Goal: Task Accomplishment & Management: Complete application form

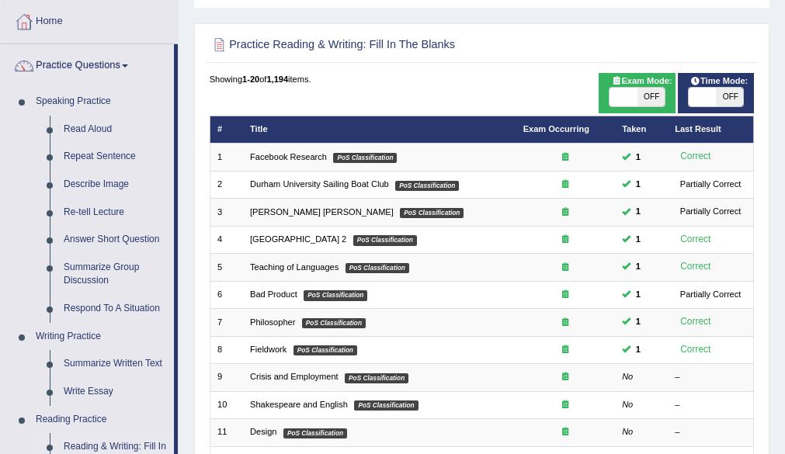
scroll to position [120, 0]
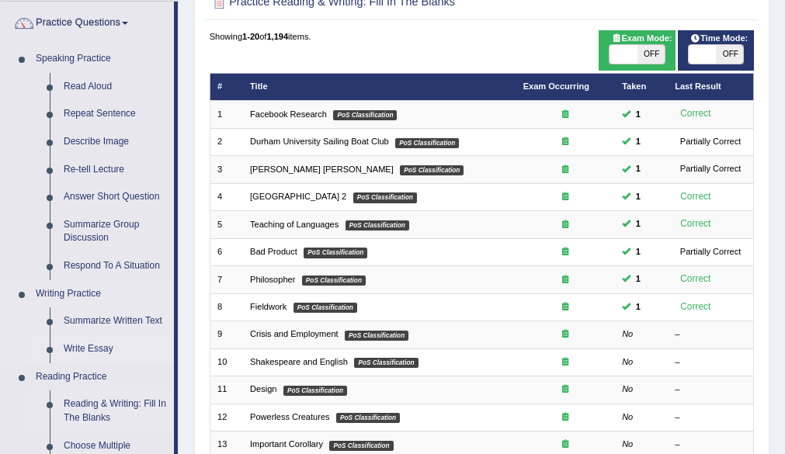
click at [102, 344] on link "Write Essay" at bounding box center [115, 349] width 117 height 28
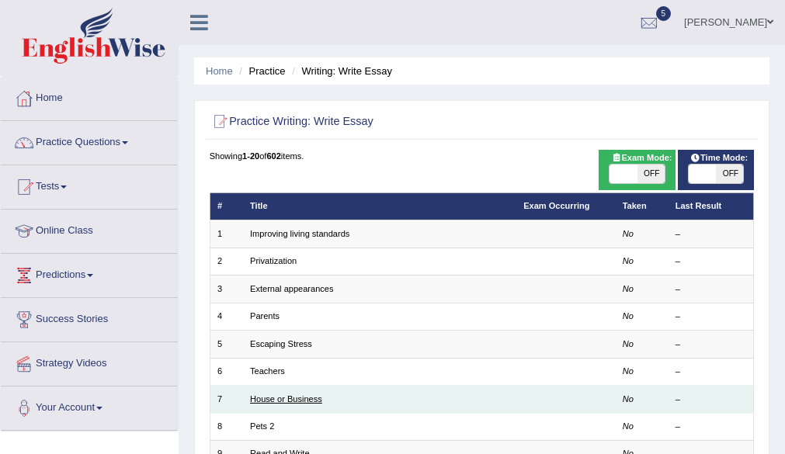
click at [303, 401] on link "House or Business" at bounding box center [286, 398] width 72 height 9
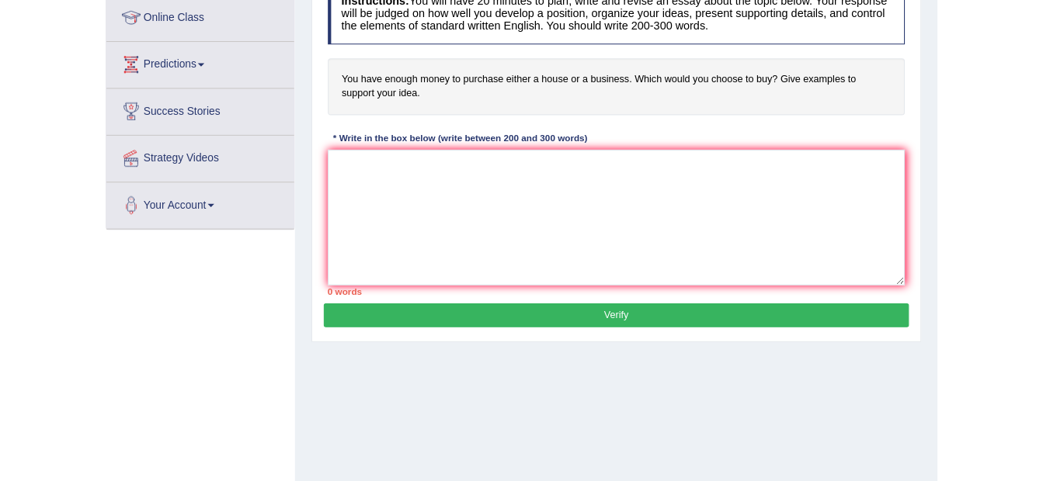
scroll to position [248, 0]
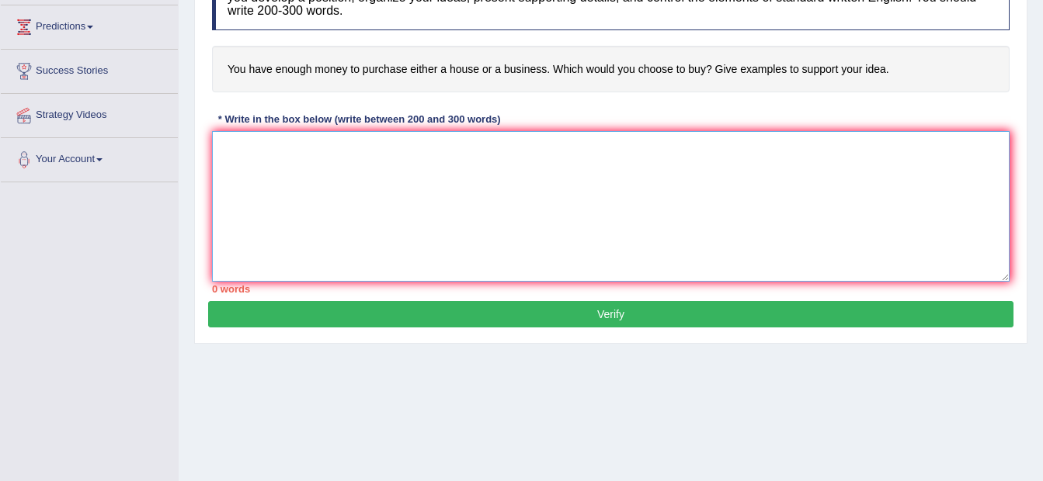
click at [284, 185] on textarea at bounding box center [610, 206] width 797 height 151
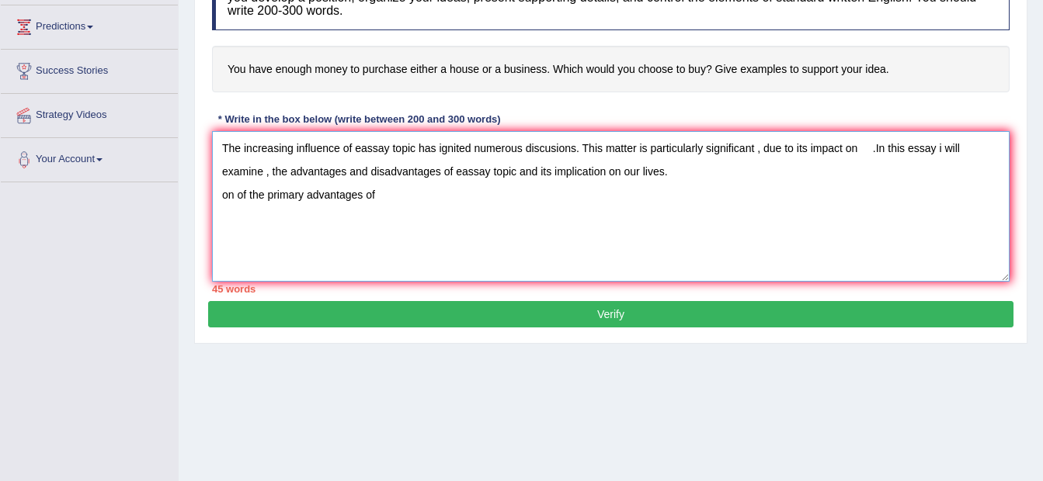
click at [231, 190] on textarea "The increasing influence of eassay topic has ignited numerous discusions. This …" at bounding box center [610, 206] width 797 height 151
click at [235, 201] on textarea "The increasing influence of eassay topic has ignited numerous discusions. This …" at bounding box center [610, 206] width 797 height 151
click at [405, 200] on textarea "The increasing influence of eassay topic has ignited numerous discusions. This …" at bounding box center [610, 206] width 797 height 151
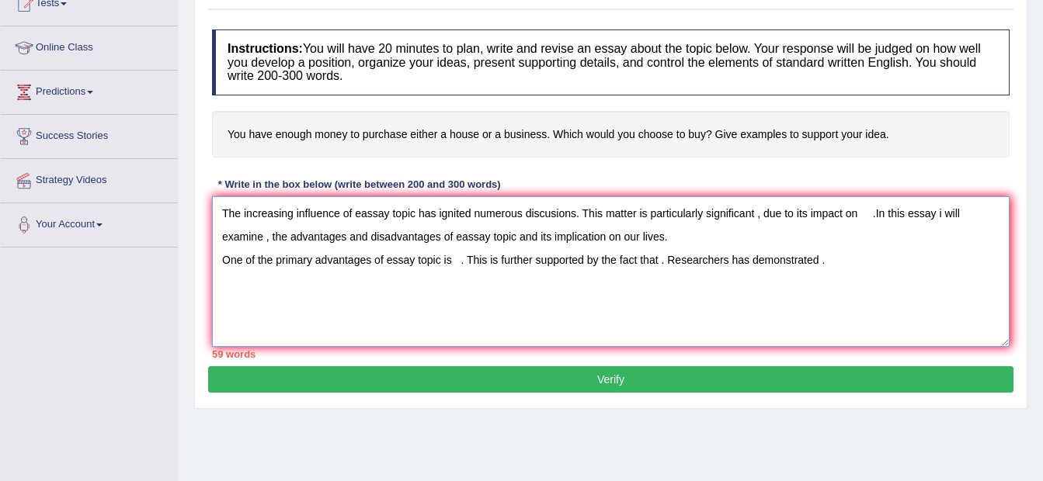
scroll to position [127, 0]
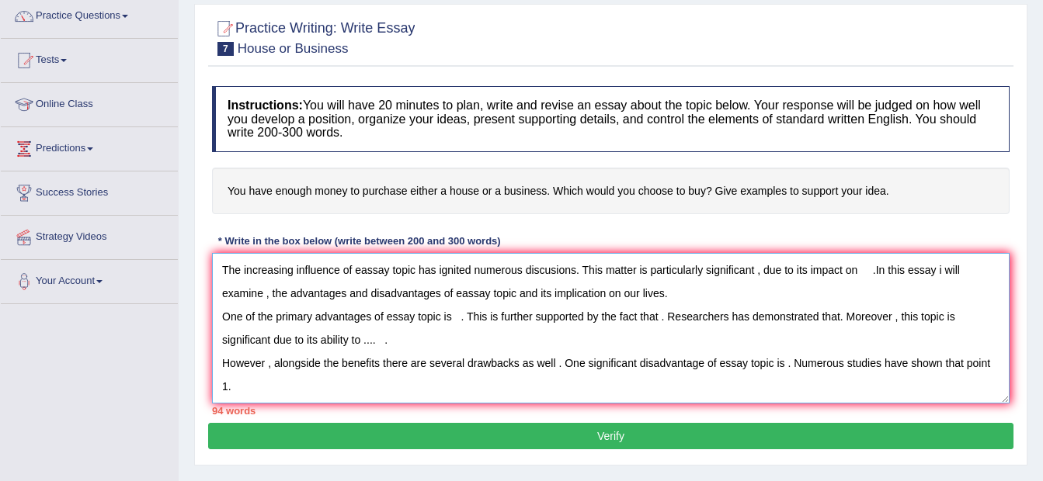
click at [784, 318] on textarea "The increasing influence of eassay topic has ignited numerous discusions. This …" at bounding box center [610, 328] width 797 height 151
click at [371, 337] on textarea "The increasing influence of eassay topic has ignited numerous discusions. This …" at bounding box center [610, 328] width 797 height 151
click at [436, 389] on textarea "The increasing influence of eassay topic has ignited numerous discusions. This …" at bounding box center [610, 328] width 797 height 151
click at [784, 356] on textarea "The increasing influence of eassay topic has ignited numerous discusions. This …" at bounding box center [610, 328] width 797 height 151
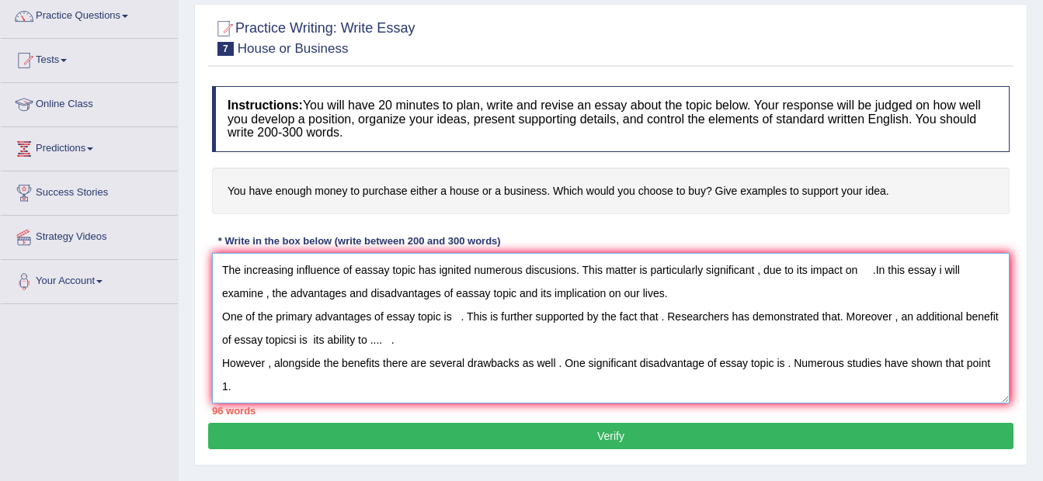
click at [470, 347] on textarea "The increasing influence of eassay topic has ignited numerous discusions. This …" at bounding box center [610, 328] width 797 height 151
click at [343, 392] on textarea "The increasing influence of eassay topic has ignited numerous discusions. This …" at bounding box center [610, 328] width 797 height 151
click at [414, 341] on textarea "The increasing influence of eassay topic has ignited numerous discusions. This …" at bounding box center [610, 328] width 797 height 151
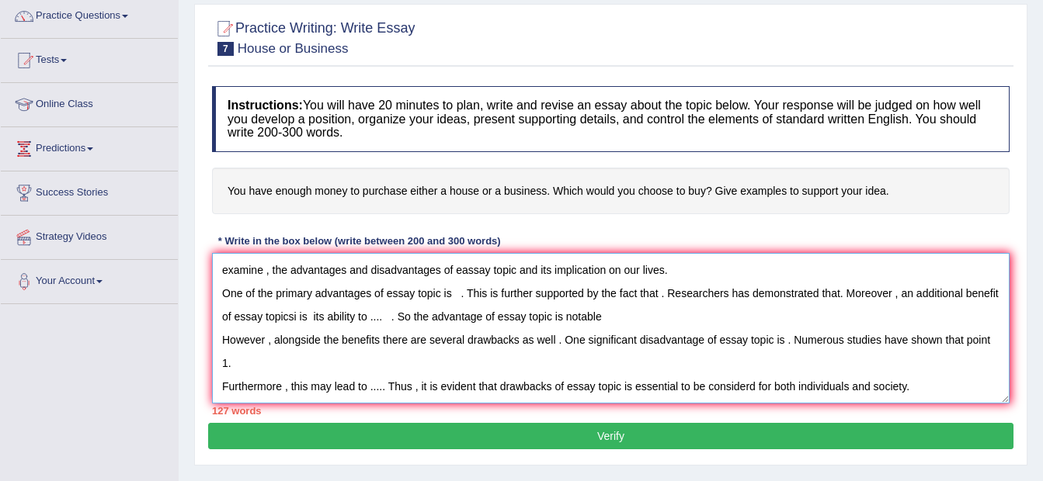
scroll to position [60, 0]
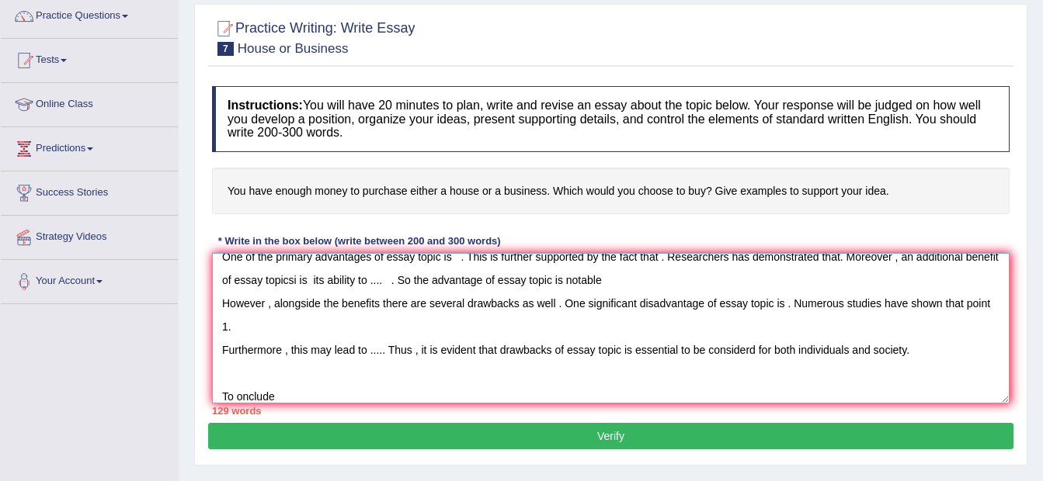
type textarea "The increasing influence of eassay topic has ignited numerous discusions. This …"
